Goal: Task Accomplishment & Management: Use online tool/utility

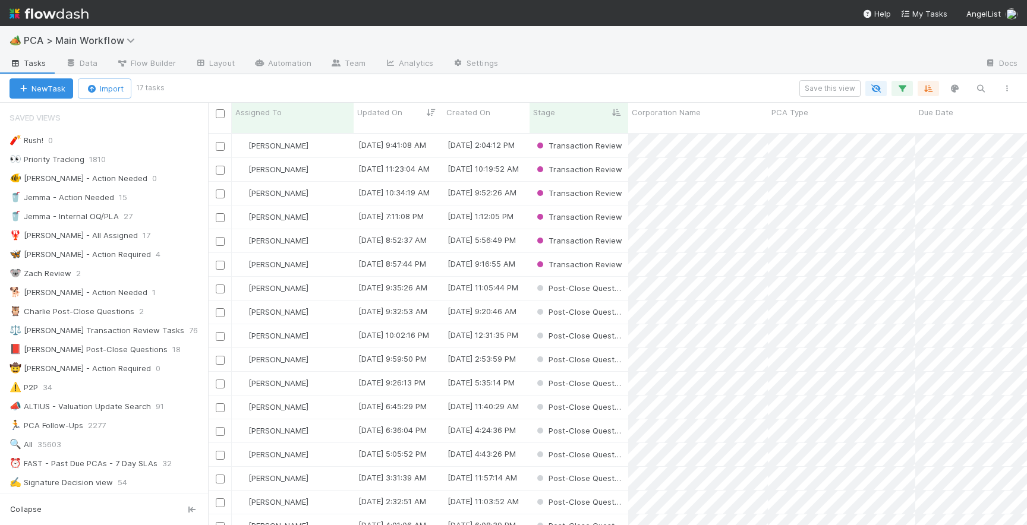
scroll to position [4, 0]
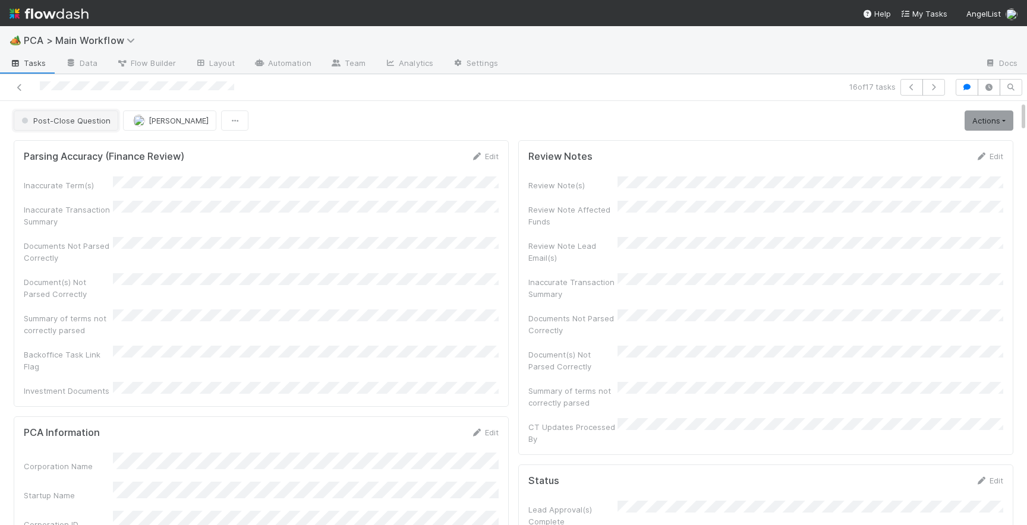
click at [60, 120] on span "Post-Close Question" at bounding box center [65, 121] width 92 height 10
click at [65, 167] on span "Record Transaction" at bounding box center [60, 172] width 87 height 10
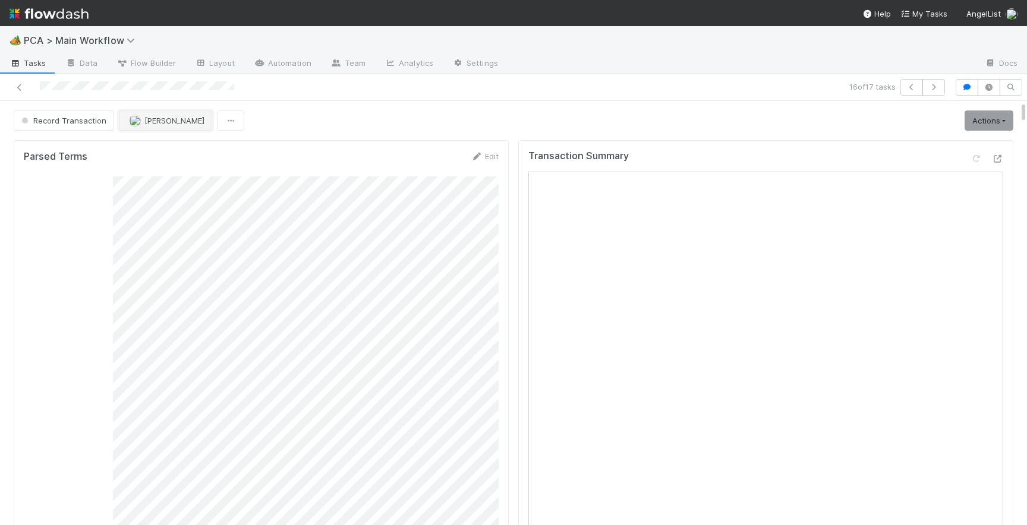
click at [144, 124] on span "[PERSON_NAME]" at bounding box center [174, 121] width 60 height 10
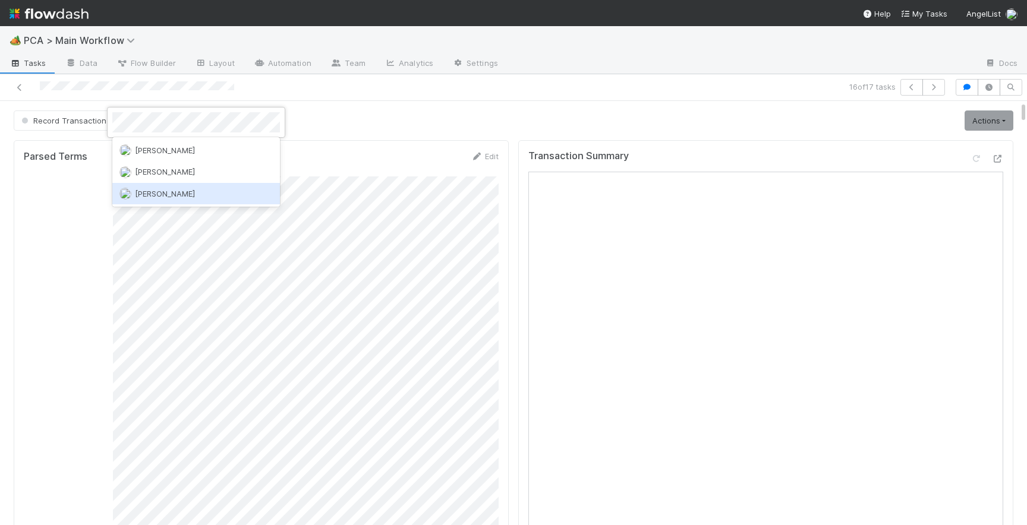
click at [148, 193] on span "[PERSON_NAME]" at bounding box center [165, 194] width 60 height 10
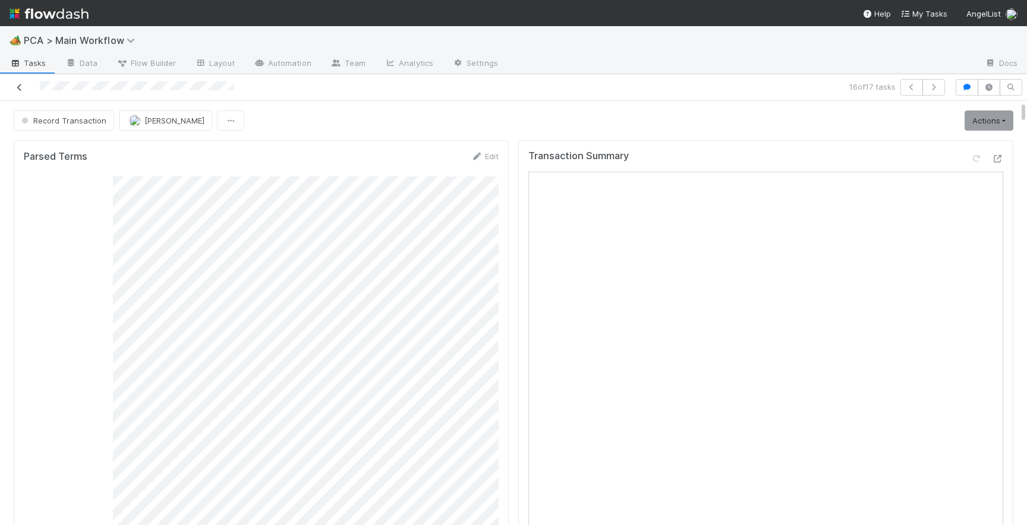
click at [21, 90] on icon at bounding box center [20, 88] width 12 height 8
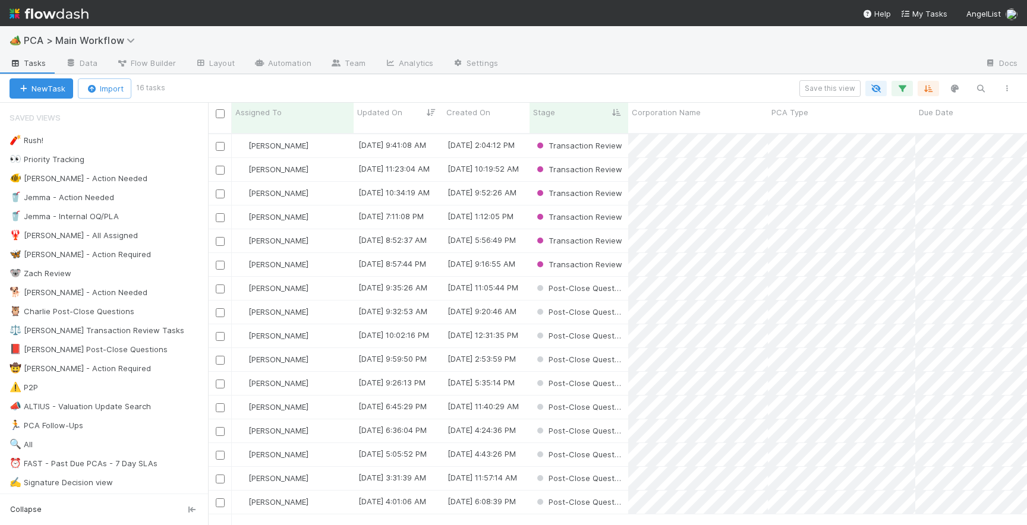
scroll to position [401, 819]
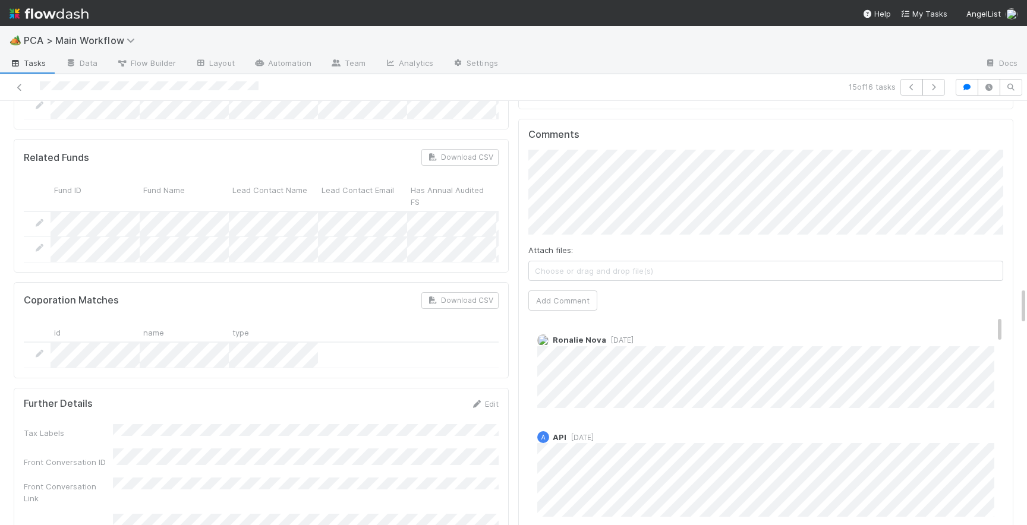
scroll to position [2094, 0]
click at [631, 335] on span "[DATE]" at bounding box center [619, 339] width 27 height 9
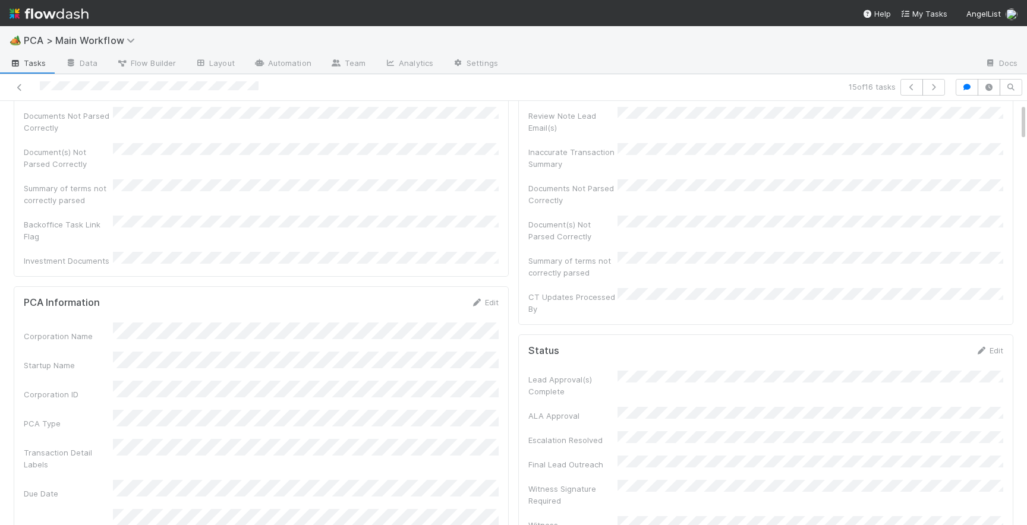
scroll to position [0, 0]
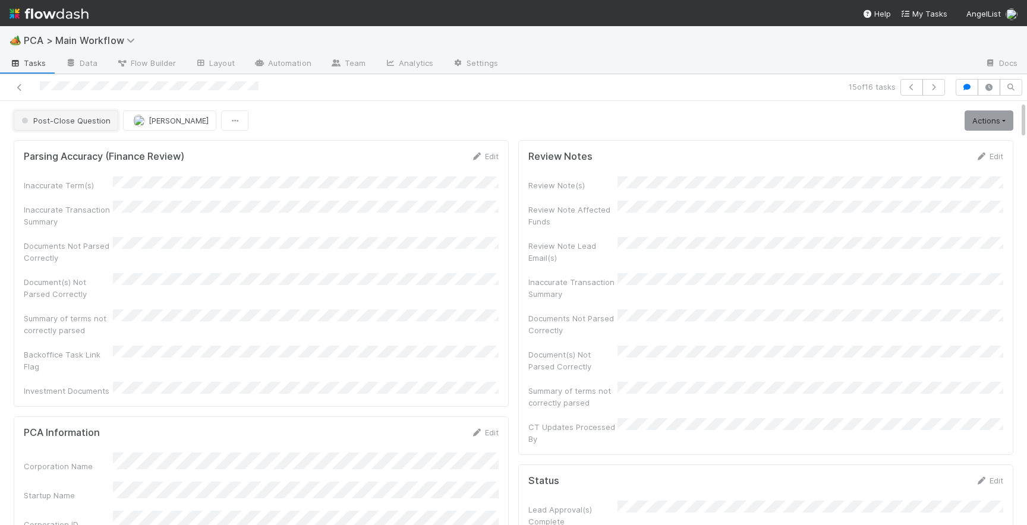
click at [64, 121] on span "Post-Close Question" at bounding box center [65, 121] width 92 height 10
click at [71, 173] on span "Record Transaction" at bounding box center [60, 172] width 87 height 10
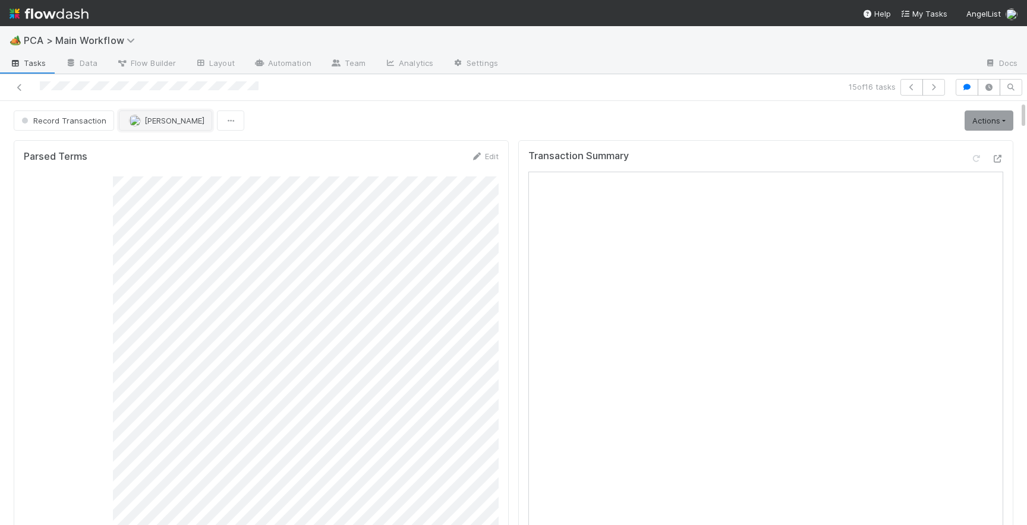
click at [168, 120] on span "[PERSON_NAME]" at bounding box center [174, 121] width 60 height 10
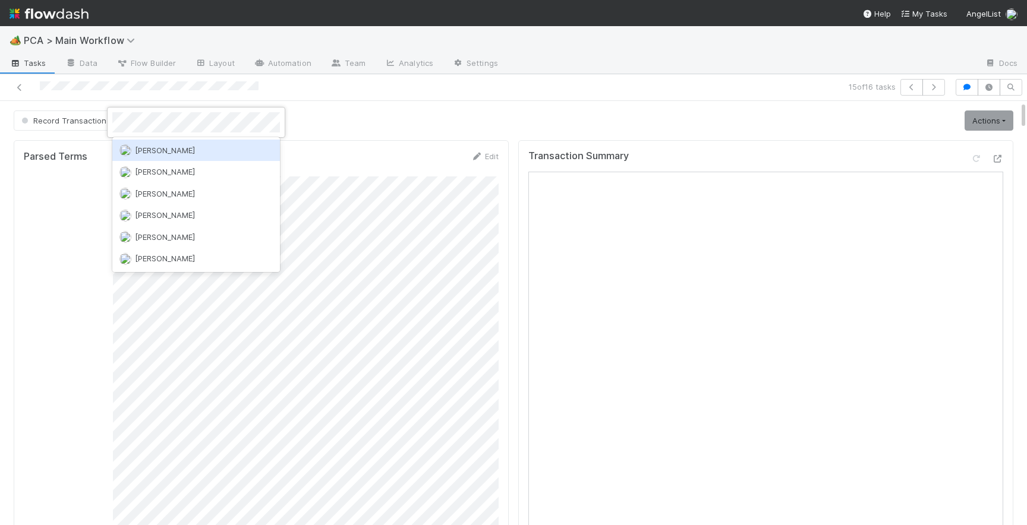
click at [177, 147] on div "[PERSON_NAME]" at bounding box center [196, 150] width 168 height 21
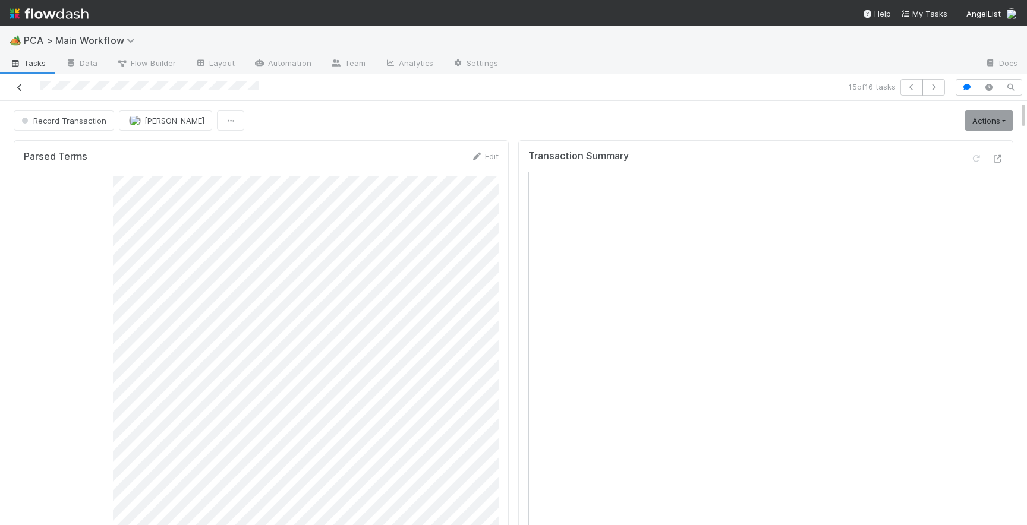
click at [19, 86] on icon at bounding box center [20, 88] width 12 height 8
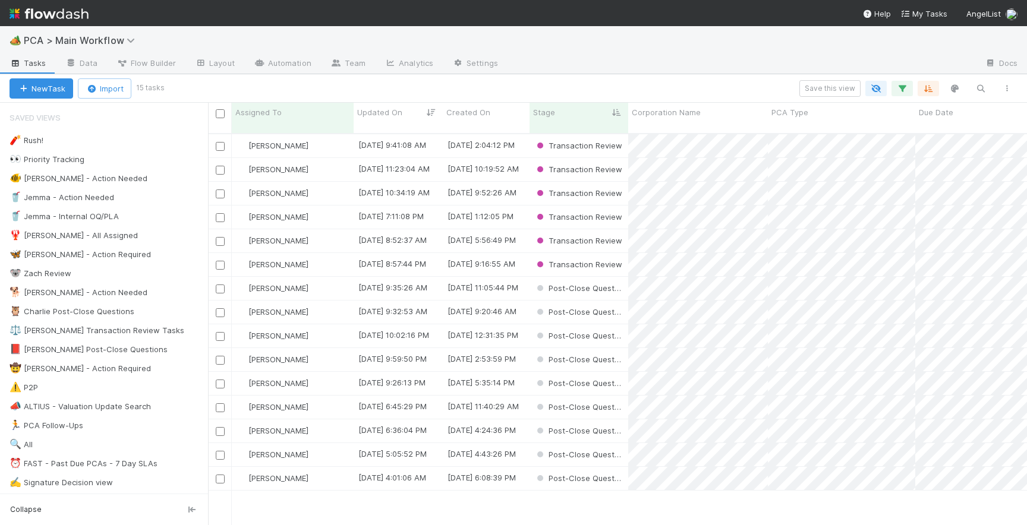
scroll to position [401, 819]
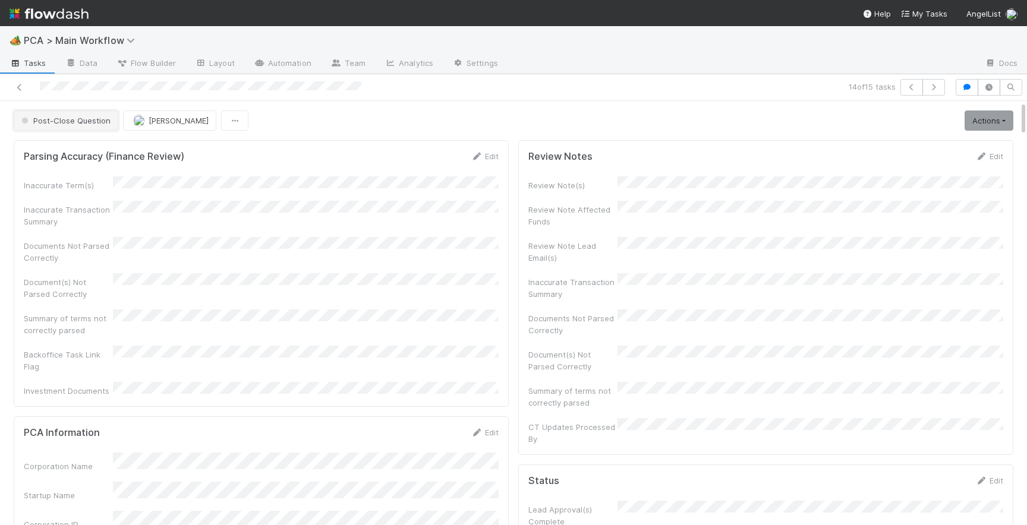
click at [59, 125] on span "Post-Close Question" at bounding box center [65, 121] width 92 height 10
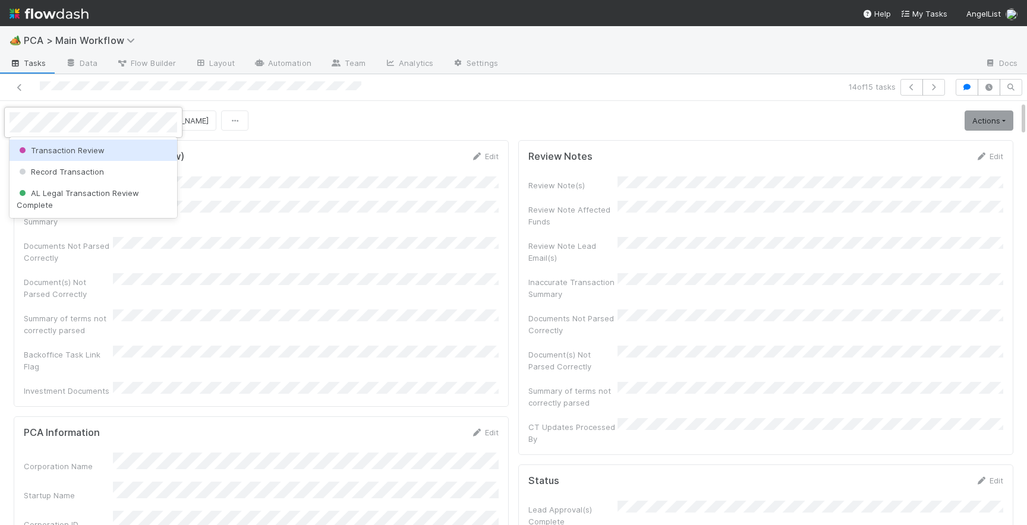
click at [78, 147] on span "Transaction Review" at bounding box center [61, 151] width 88 height 10
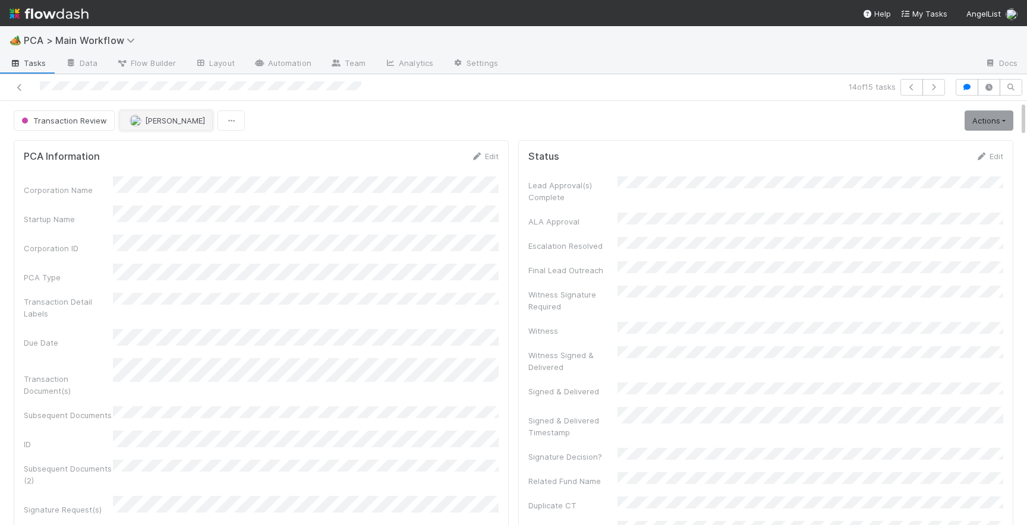
click at [171, 118] on span "[PERSON_NAME]" at bounding box center [175, 121] width 60 height 10
click at [173, 150] on span "[PERSON_NAME] you" at bounding box center [174, 151] width 78 height 10
click at [20, 89] on icon at bounding box center [20, 88] width 12 height 8
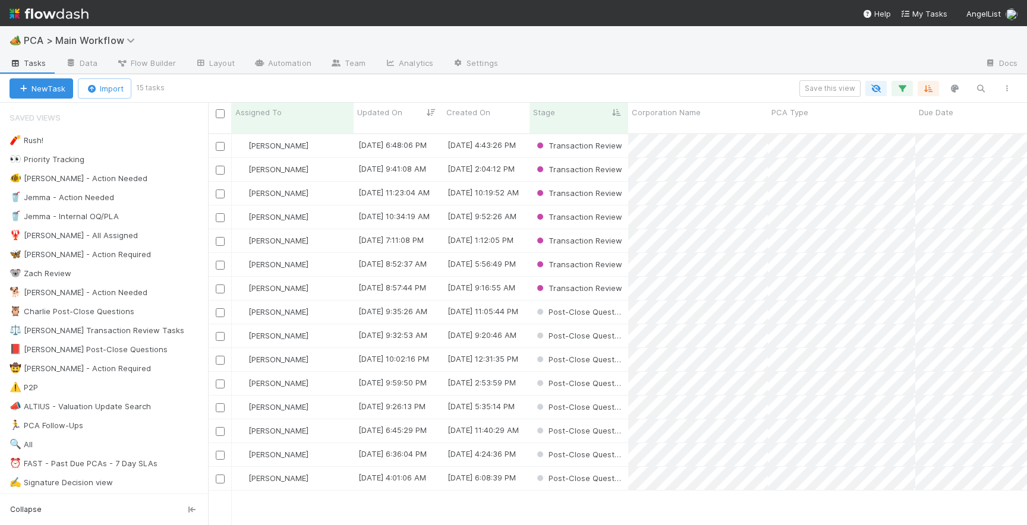
scroll to position [401, 819]
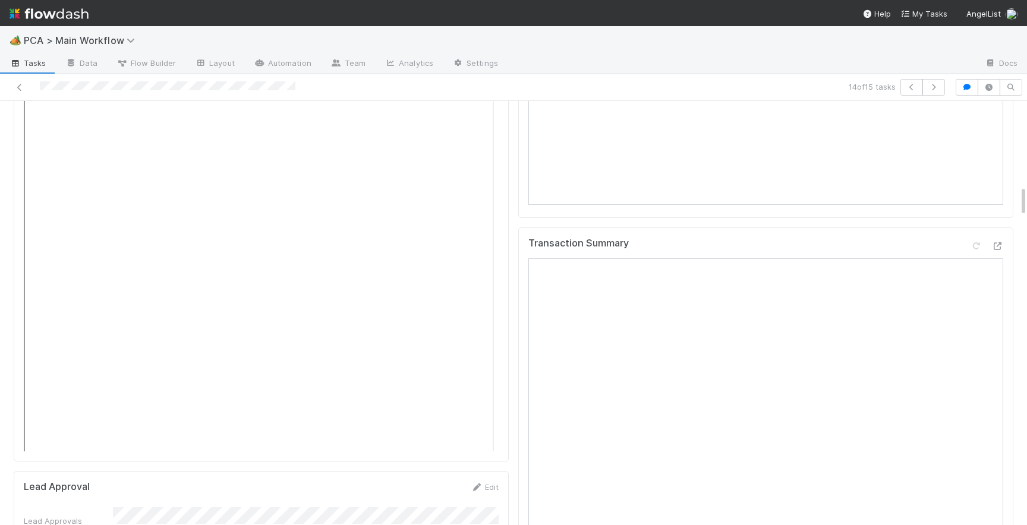
scroll to position [1047, 0]
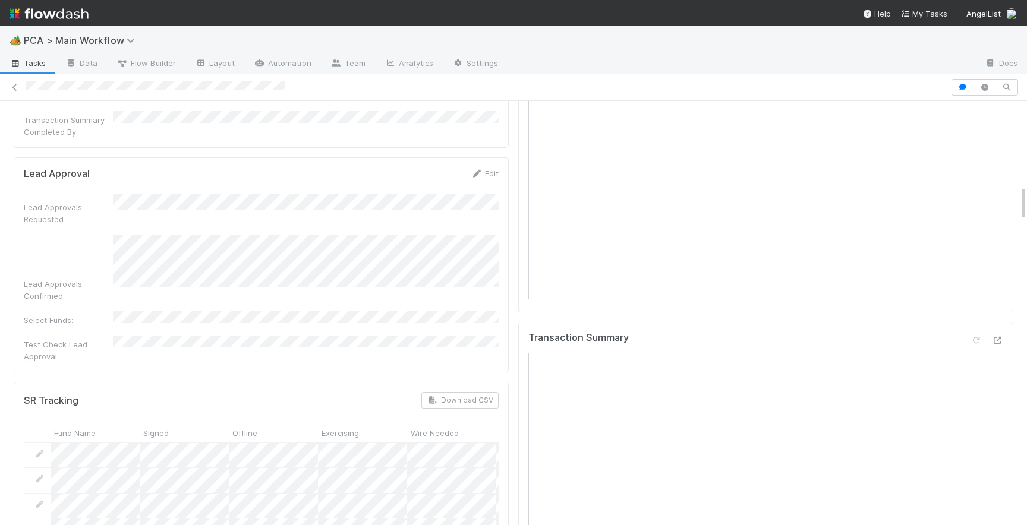
scroll to position [886, 0]
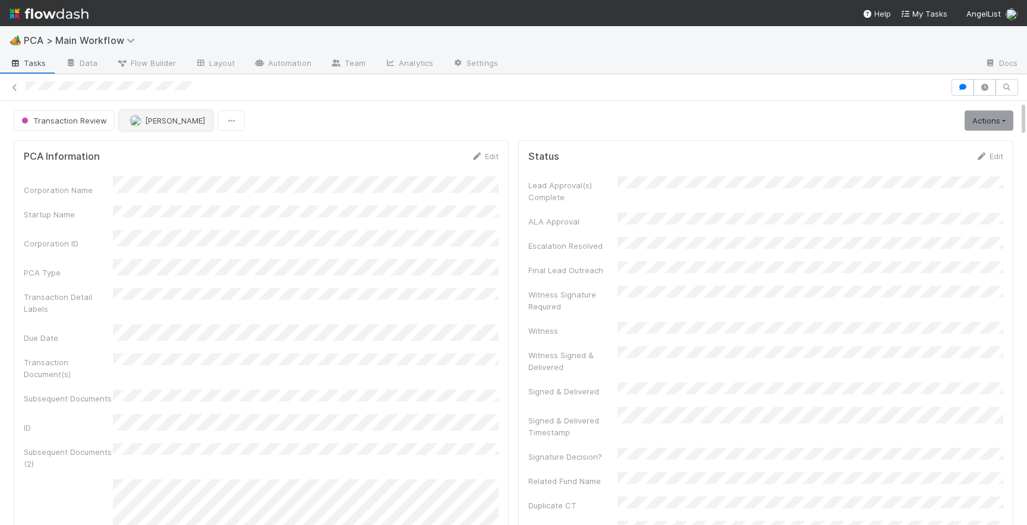
click at [147, 119] on span "[PERSON_NAME]" at bounding box center [175, 121] width 60 height 10
click at [153, 155] on div "[PERSON_NAME]" at bounding box center [196, 150] width 168 height 21
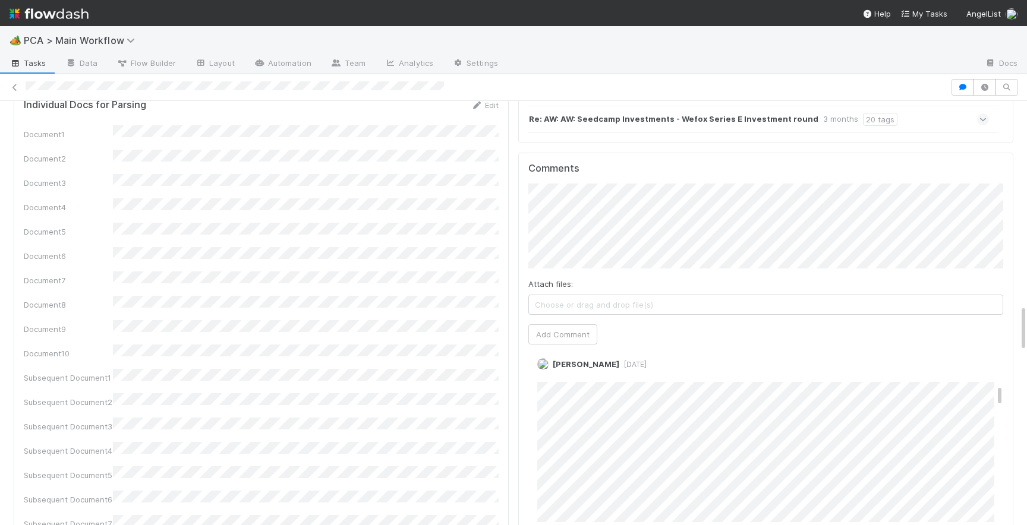
scroll to position [1674, 0]
